Goal: Find contact information: Find contact information

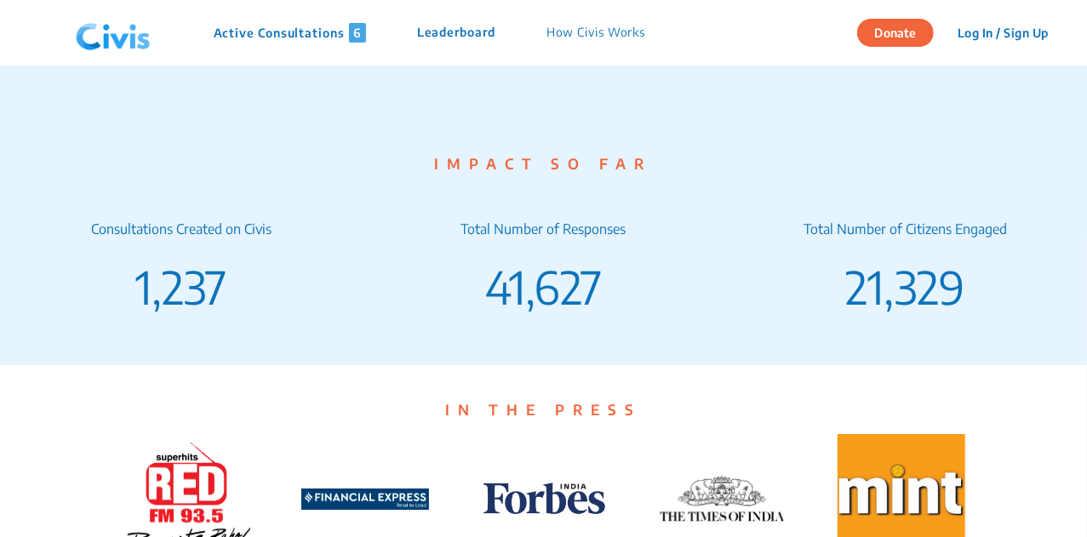
scroll to position [3423, 0]
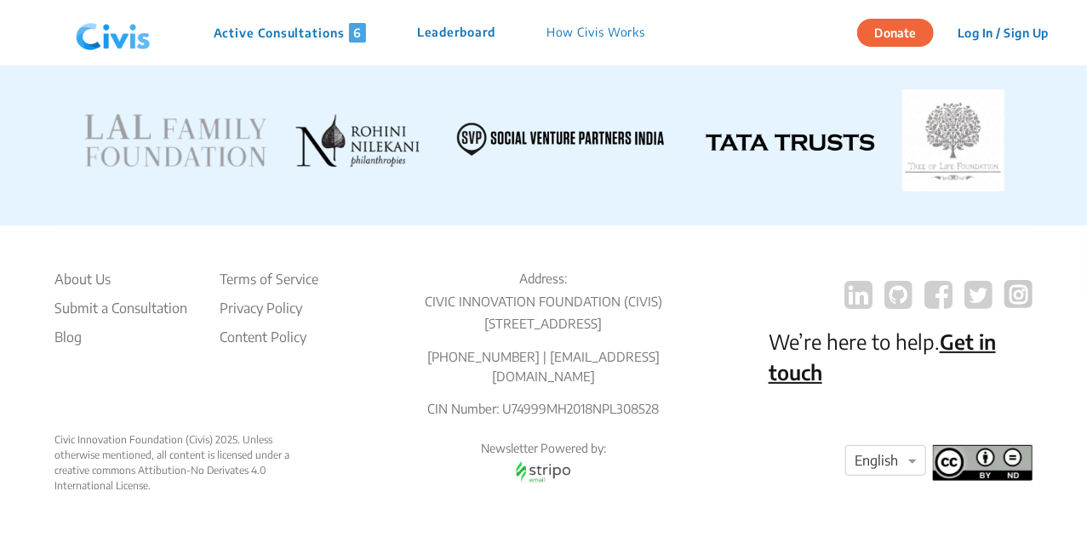
click at [523, 384] on p "[PHONE_NUMBER] | [EMAIL_ADDRESS][DOMAIN_NAME]" at bounding box center [543, 366] width 264 height 38
copy p "8976926914"
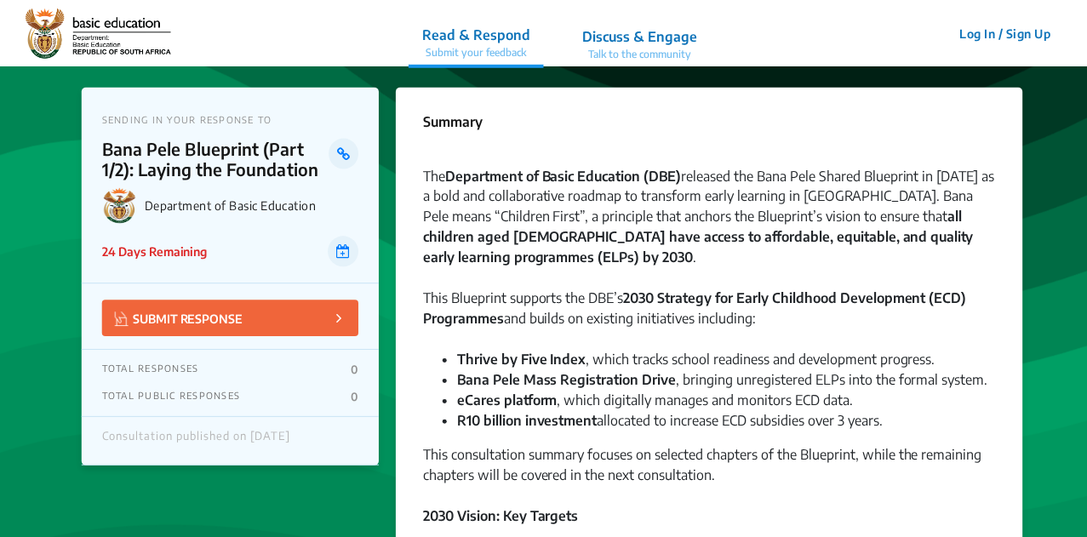
scroll to position [99, 0]
